Goal: Task Accomplishment & Management: Manage account settings

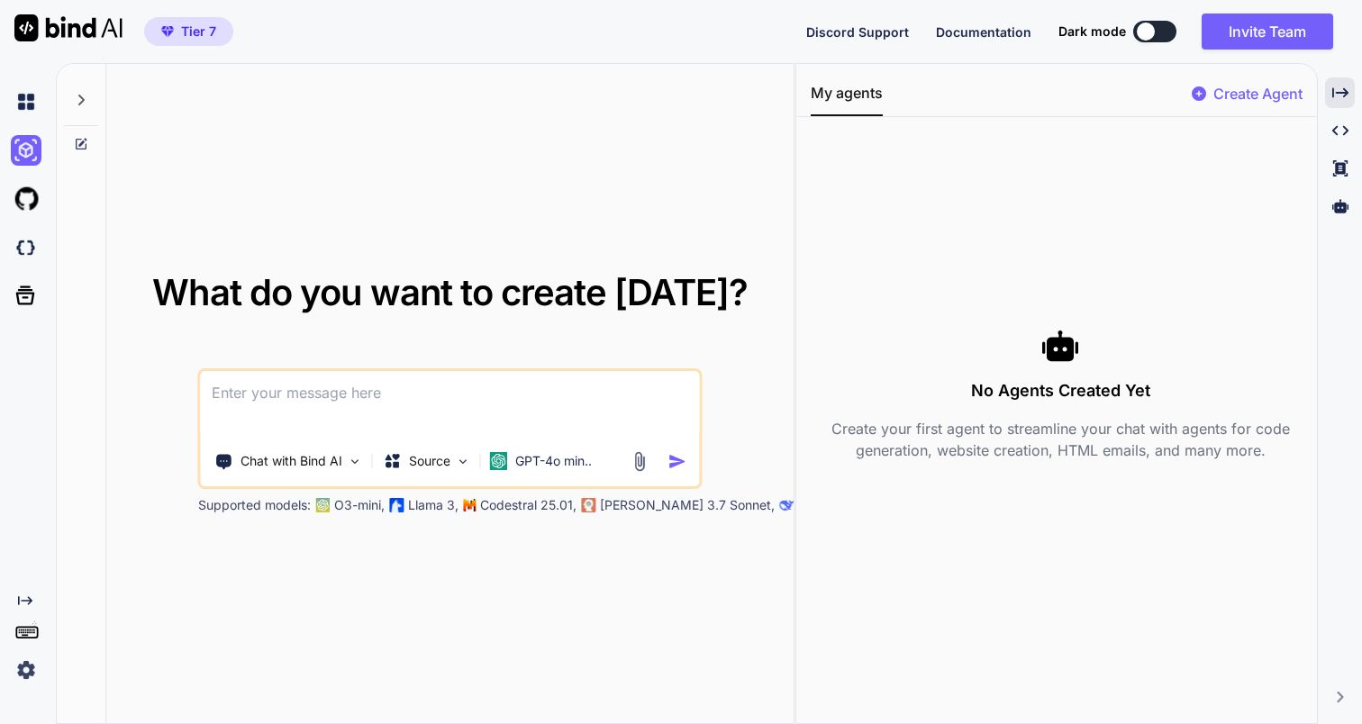
click at [82, 104] on icon at bounding box center [81, 100] width 14 height 14
type textarea "x"
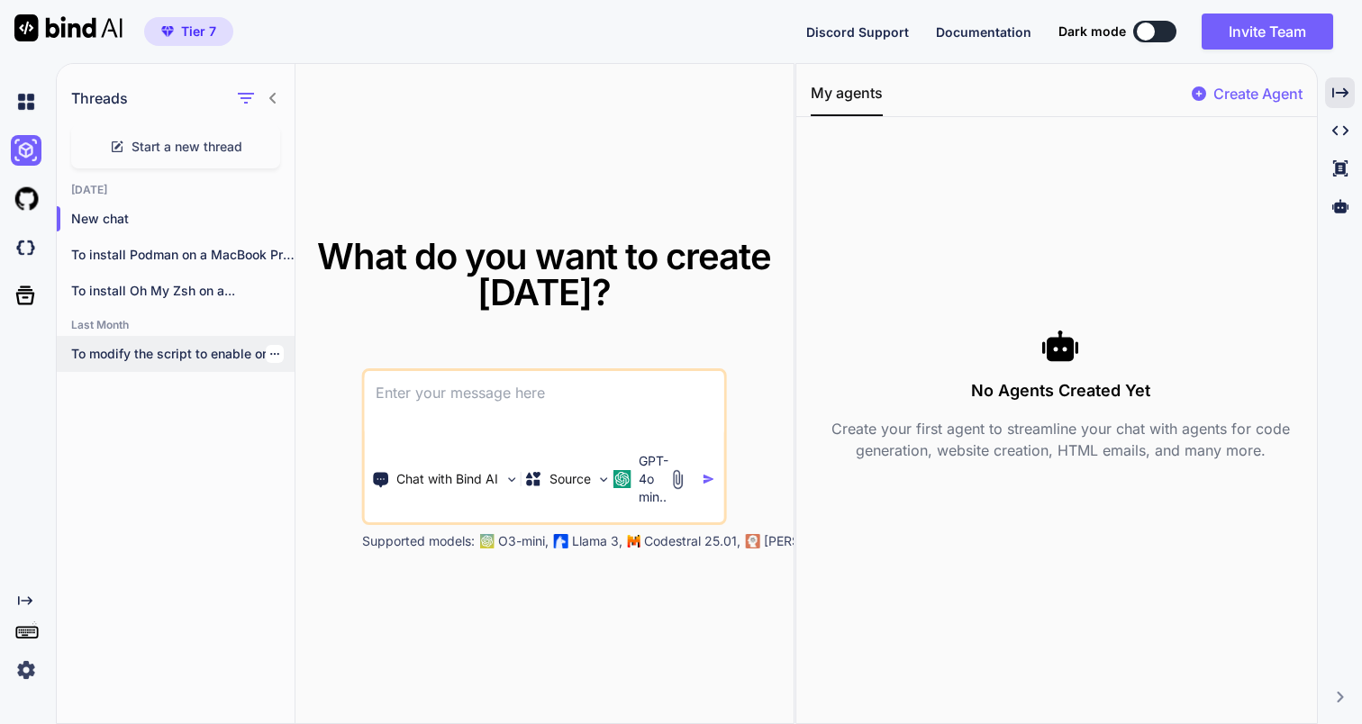
click at [270, 354] on icon "button" at bounding box center [274, 354] width 9 height 2
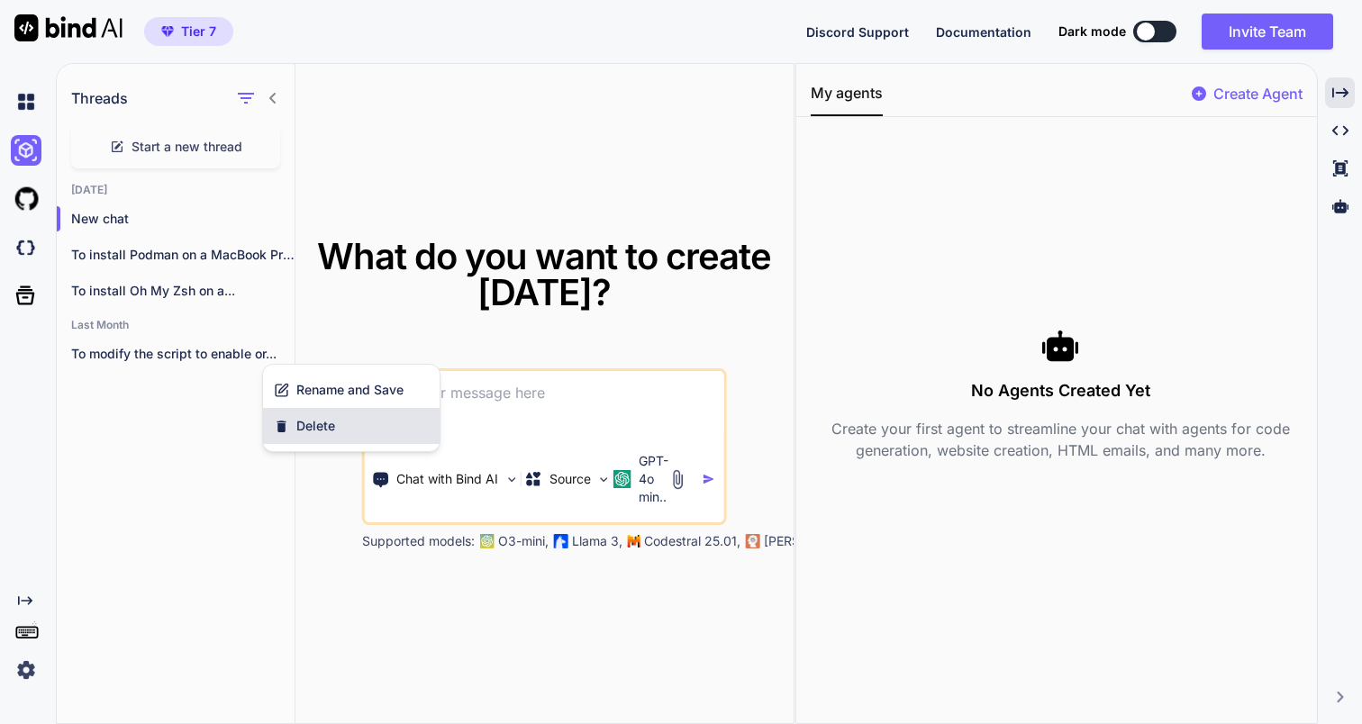
click at [323, 437] on div "Delete" at bounding box center [351, 426] width 177 height 36
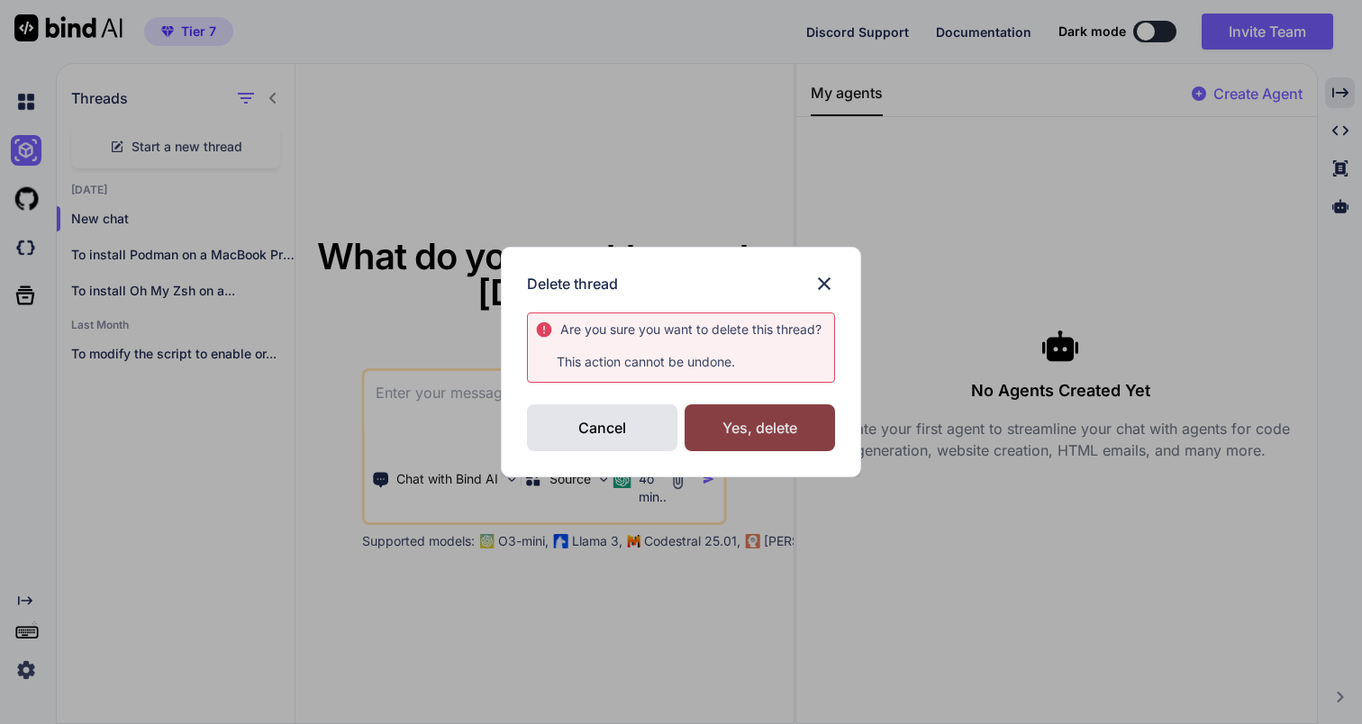
click at [753, 416] on div "Yes, delete" at bounding box center [760, 427] width 150 height 47
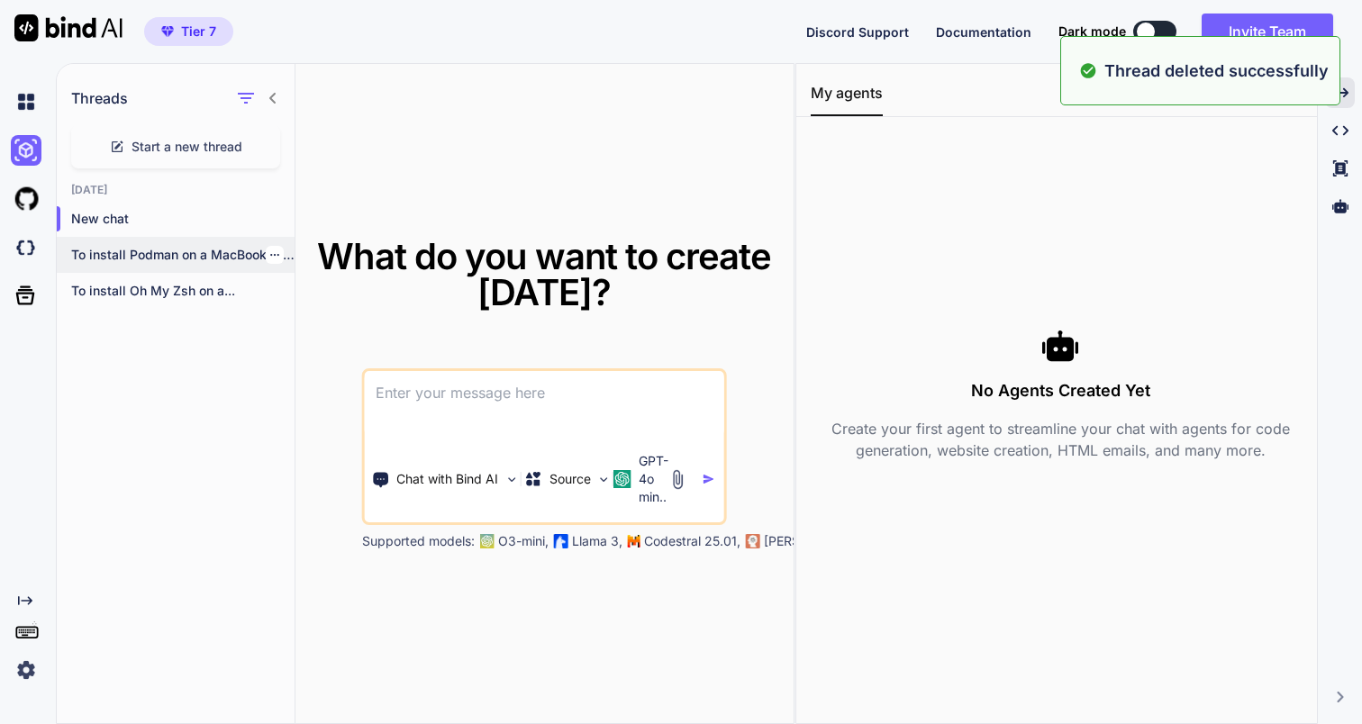
click at [177, 249] on p "To install Podman on a MacBook Pro..." at bounding box center [182, 255] width 223 height 18
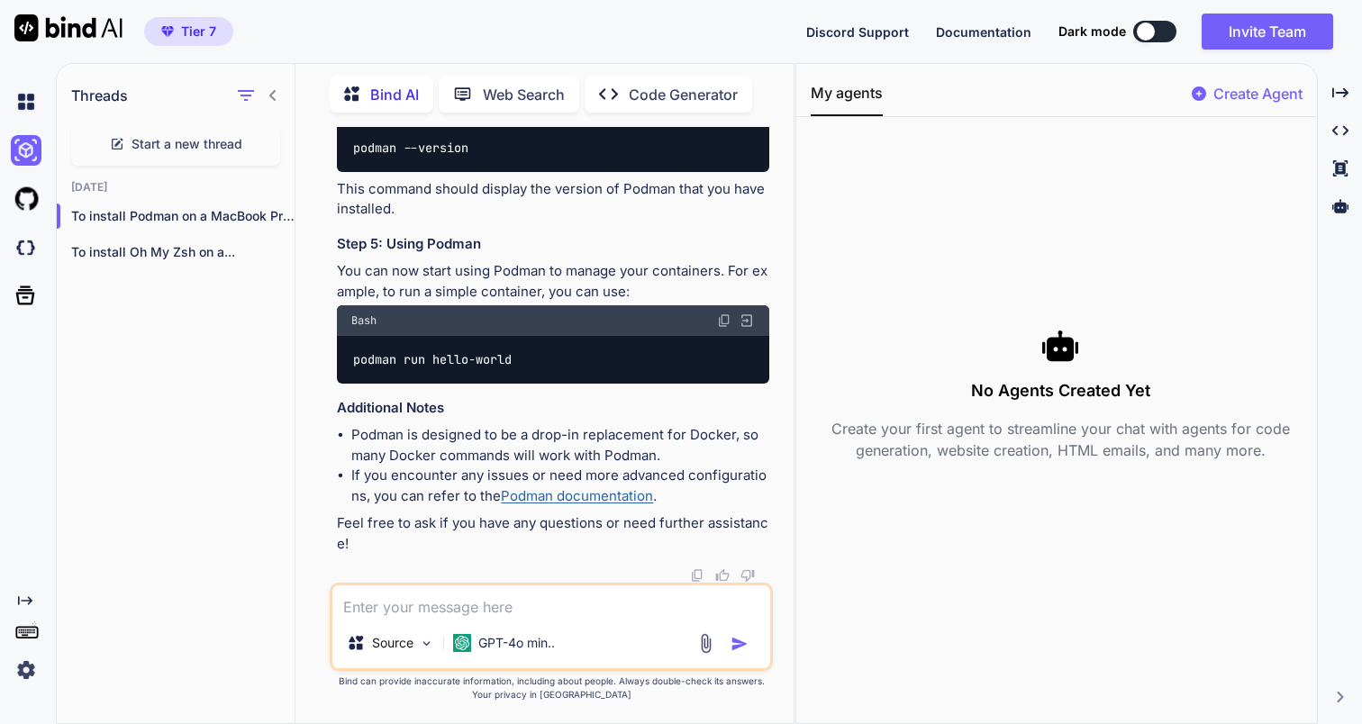
scroll to position [2718, 0]
click at [262, 259] on div "To install Oh My Zsh on a..." at bounding box center [176, 252] width 238 height 36
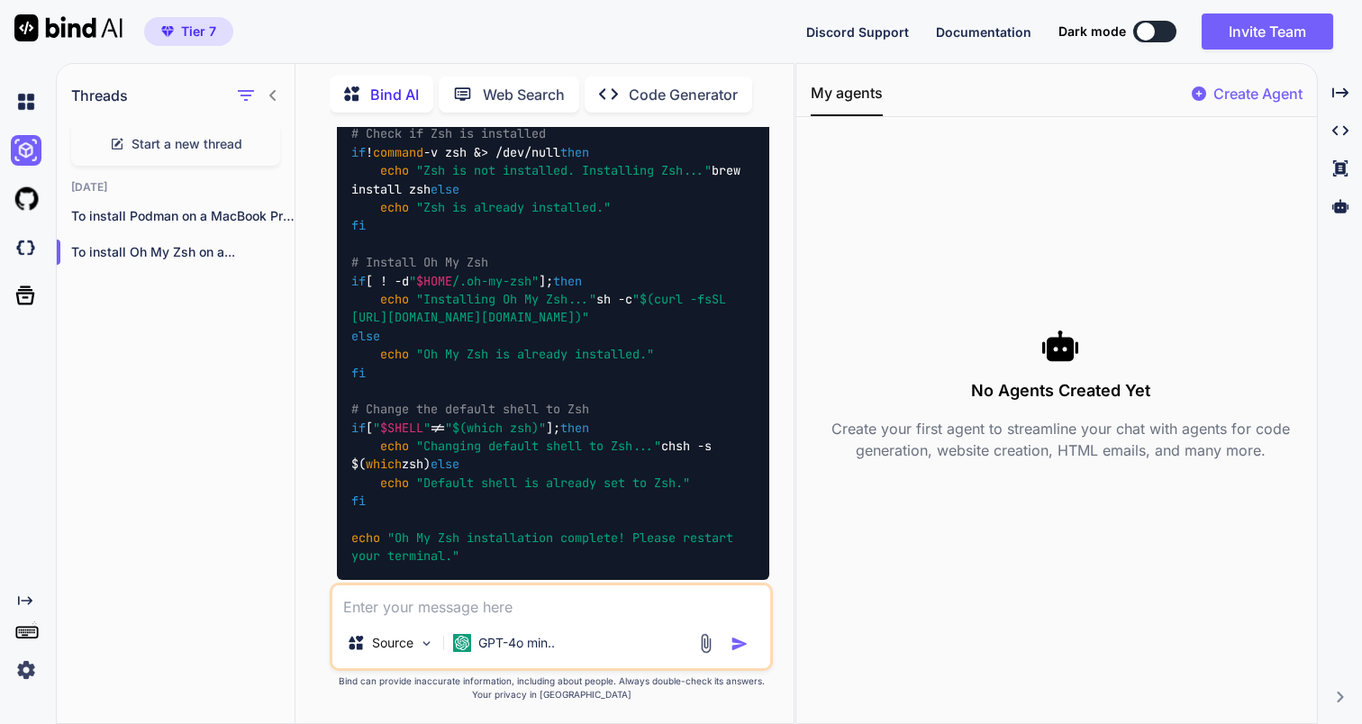
scroll to position [0, 0]
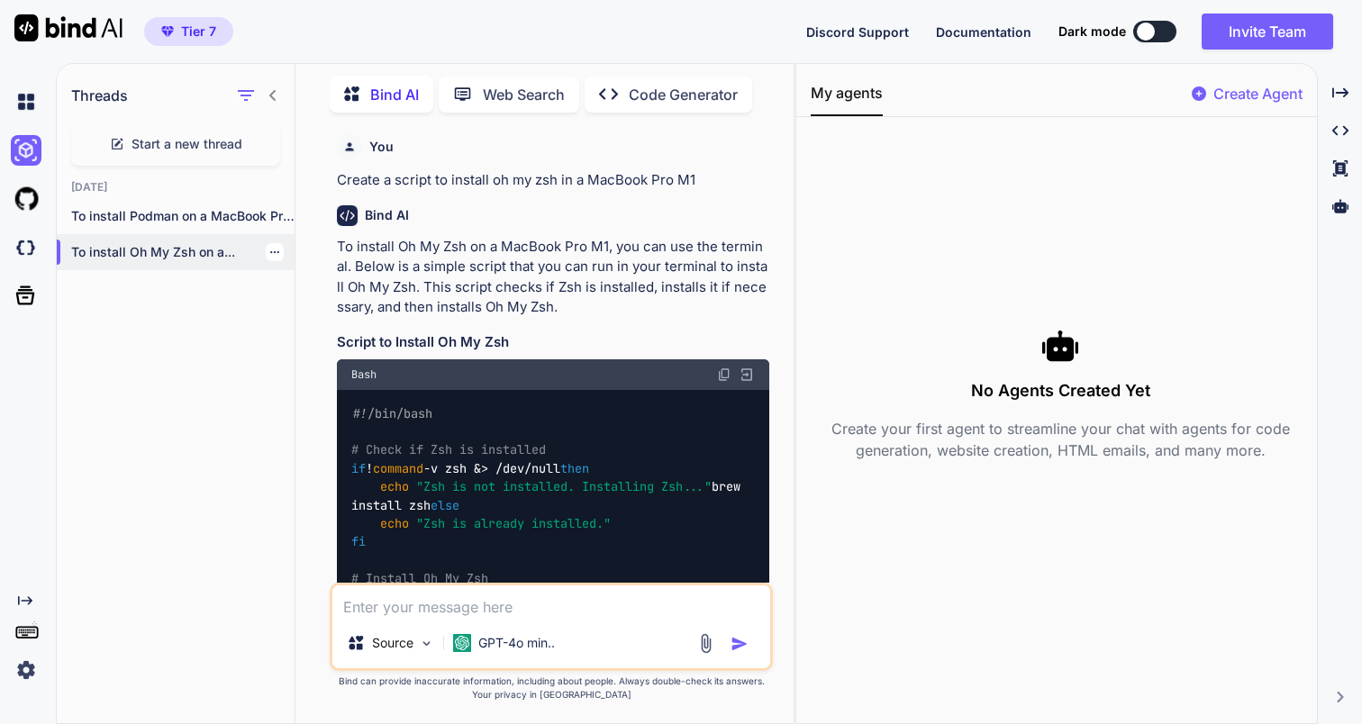
click at [269, 247] on icon "button" at bounding box center [274, 252] width 11 height 11
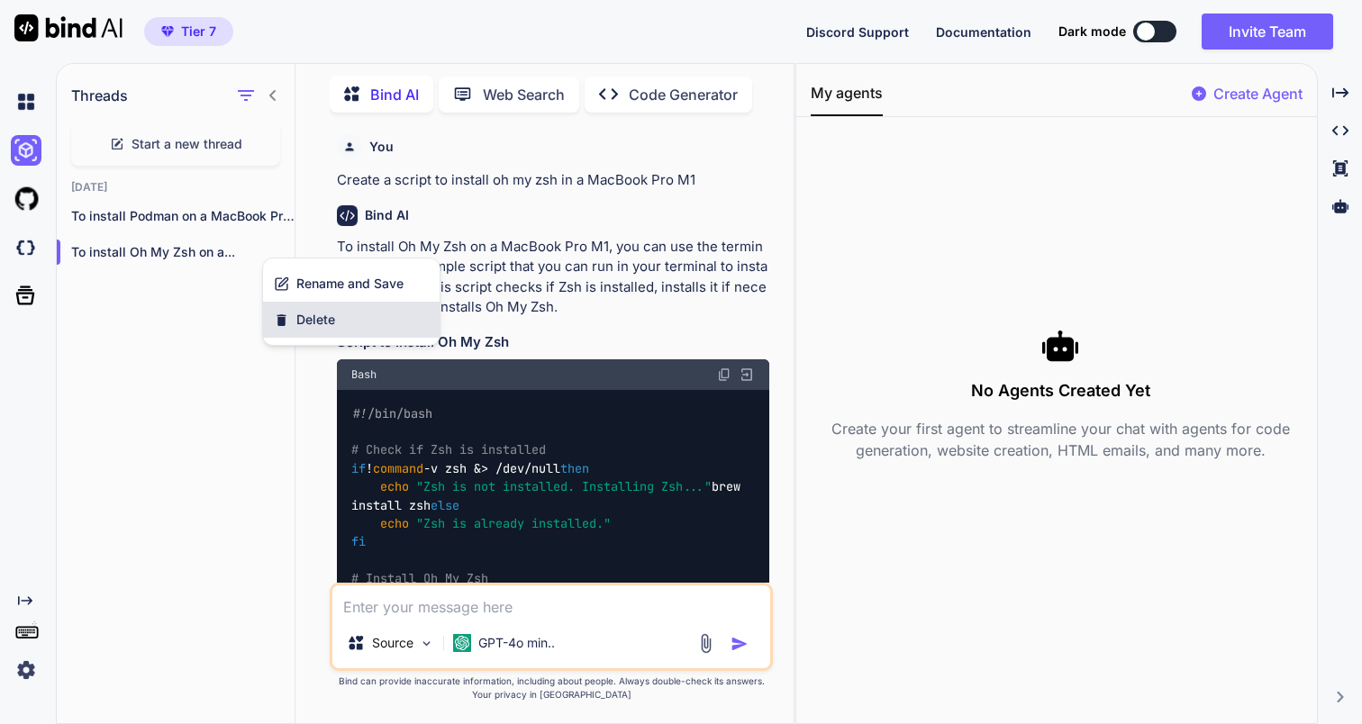
click at [310, 328] on span "Delete" at bounding box center [315, 320] width 39 height 18
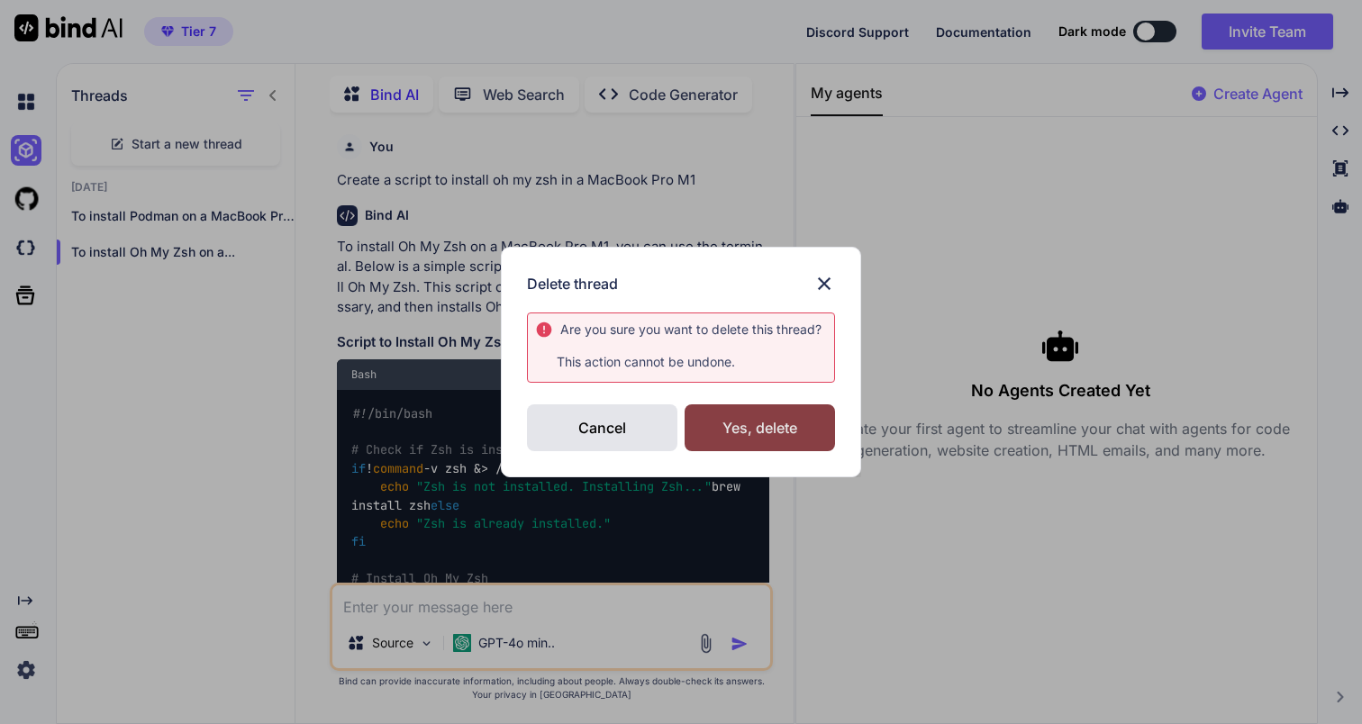
click at [765, 418] on div "Yes, delete" at bounding box center [760, 427] width 150 height 47
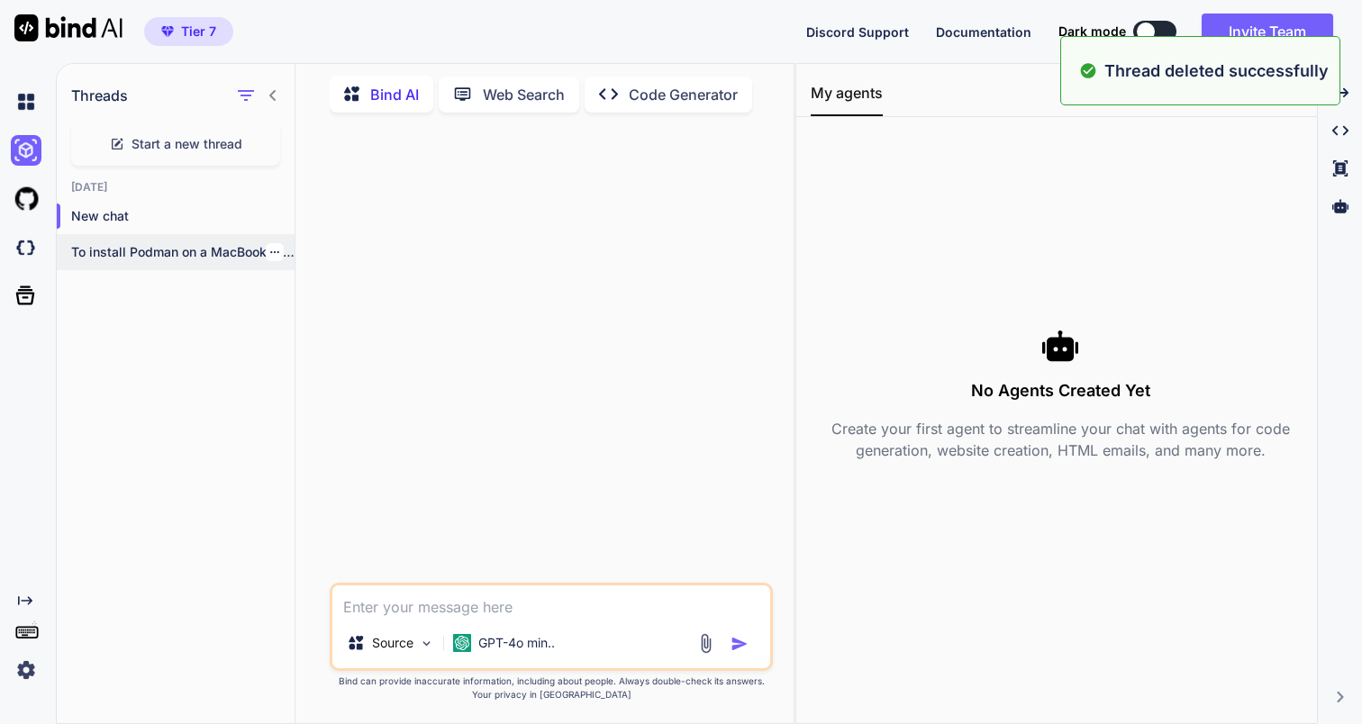
click at [168, 236] on div "To install Podman on a MacBook Pro..." at bounding box center [176, 252] width 238 height 36
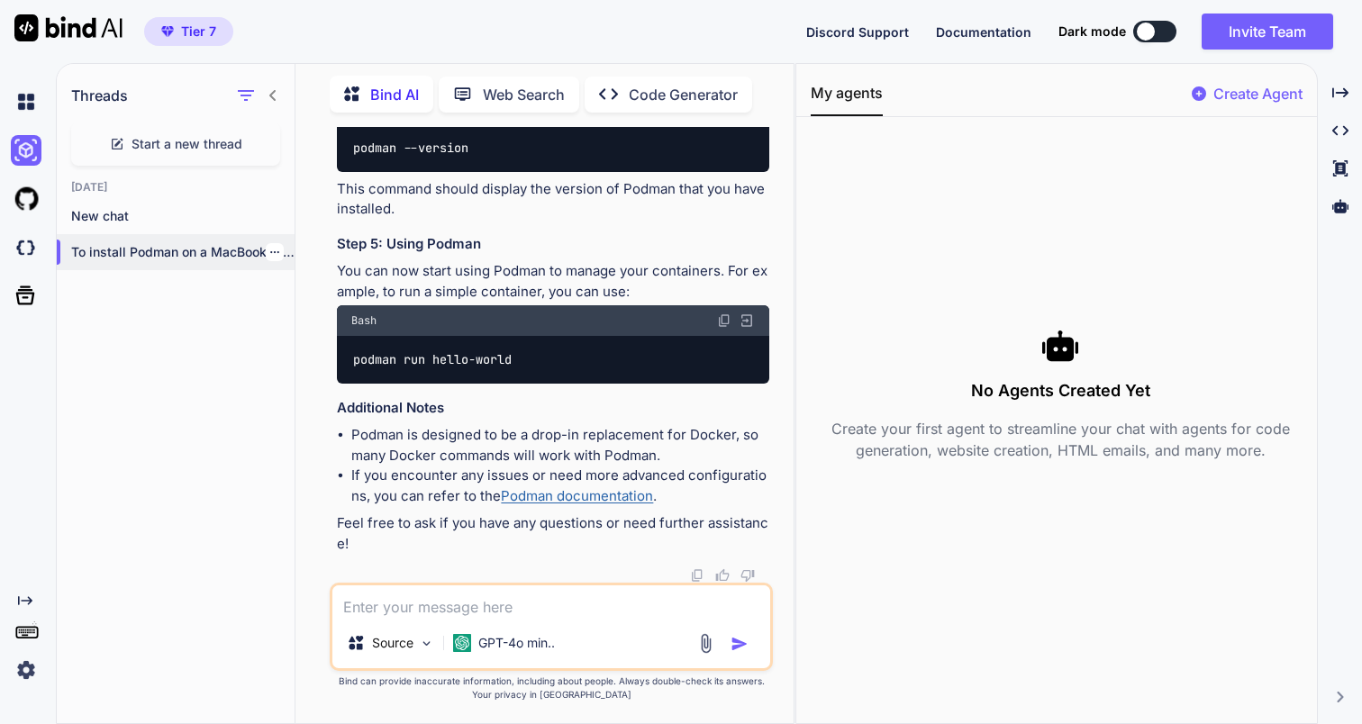
scroll to position [2718, 0]
click at [270, 251] on icon "button" at bounding box center [274, 252] width 9 height 2
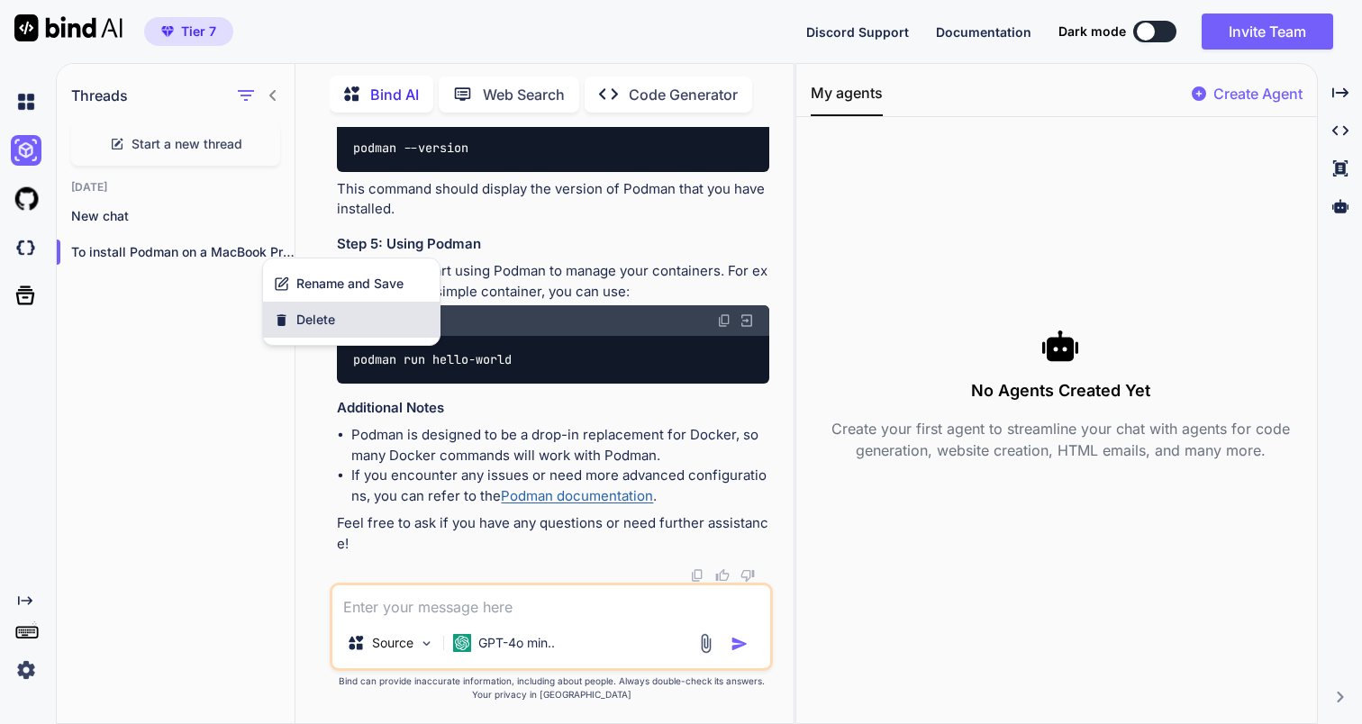
click at [312, 325] on span "Delete" at bounding box center [315, 320] width 39 height 18
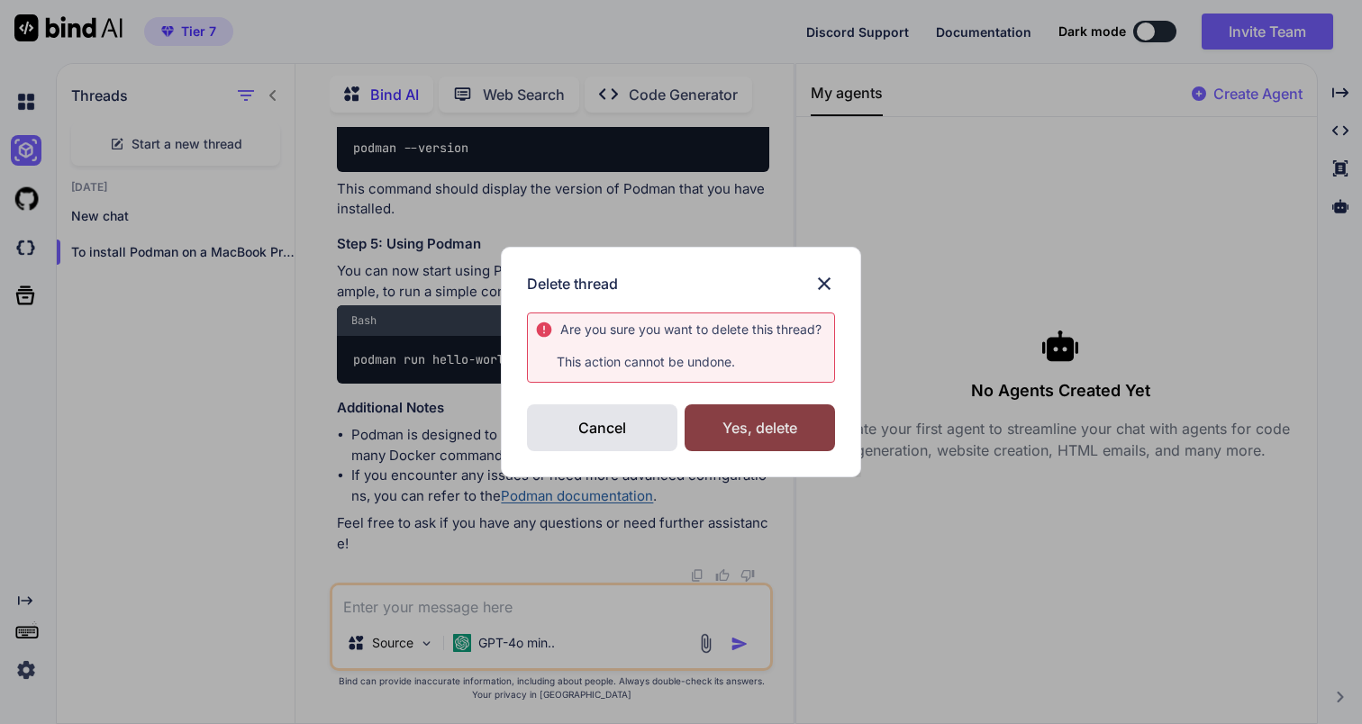
click at [726, 431] on div "Yes, delete" at bounding box center [760, 427] width 150 height 47
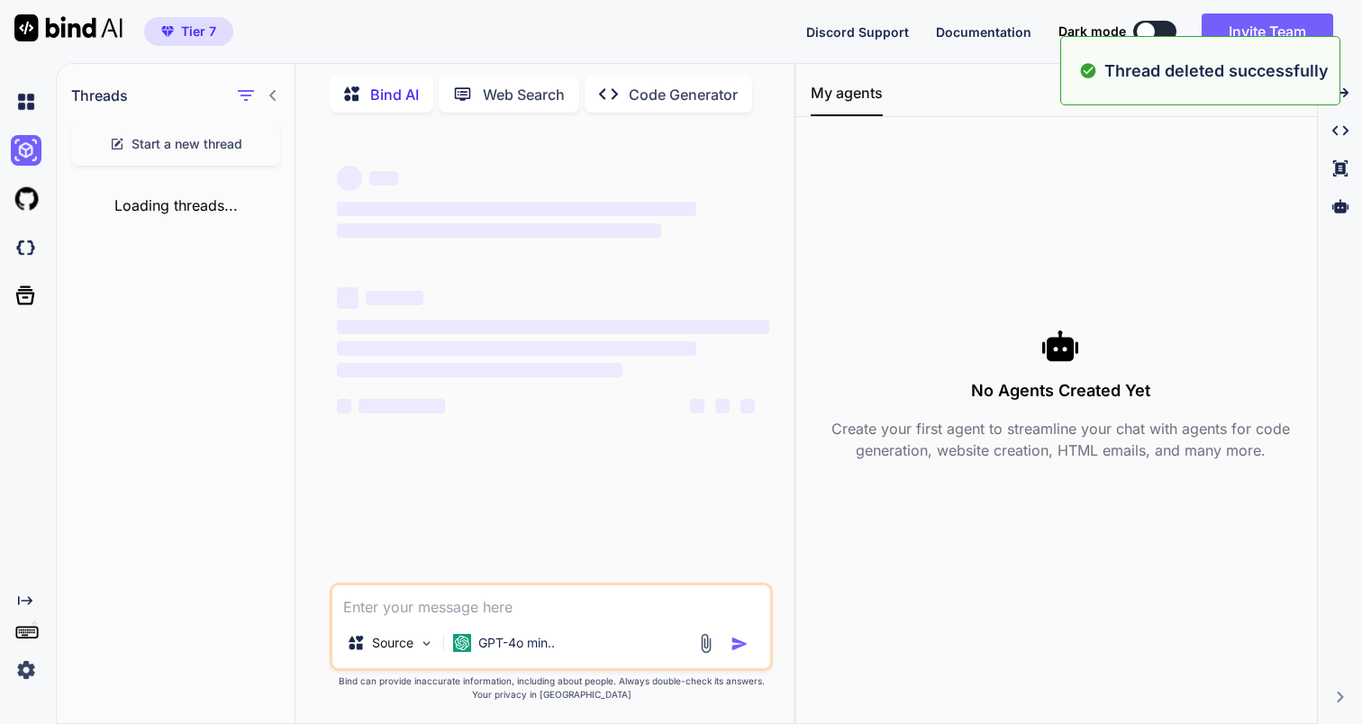
scroll to position [0, 0]
